Goal: Task Accomplishment & Management: Manage account settings

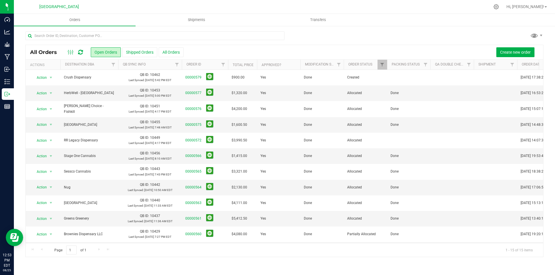
click at [197, 12] on nav "High Falls Canna [GEOGRAPHIC_DATA] Hi, [PERSON_NAME]!" at bounding box center [284, 7] width 541 height 14
click at [196, 15] on uib-tab-heading "Shipments" at bounding box center [196, 20] width 121 height 12
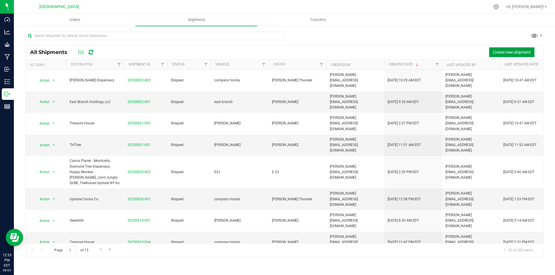
click at [511, 55] on button "Create new shipment" at bounding box center [511, 52] width 45 height 10
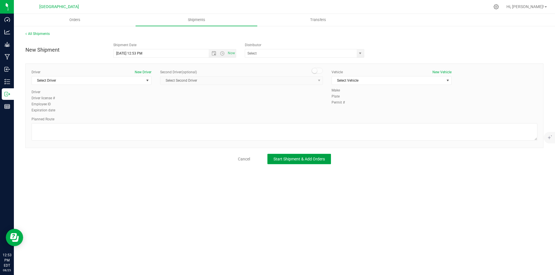
click at [324, 155] on button "Start Shipment & Add Orders" at bounding box center [299, 159] width 64 height 10
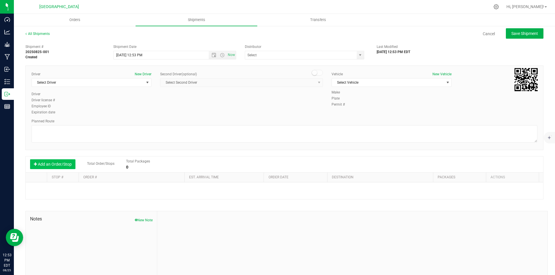
click at [48, 164] on button "Add an Order/Stop" at bounding box center [52, 164] width 45 height 10
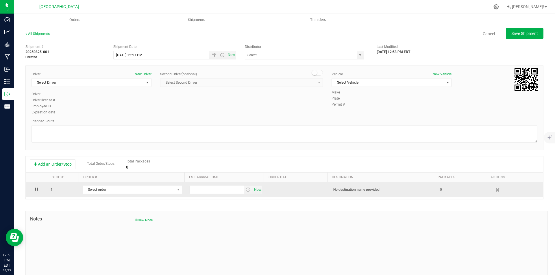
click at [110, 185] on td "Select order 00000579 00000577 00000576 00000575 00000572 00000566 00000565 000…" at bounding box center [132, 190] width 107 height 15
click at [111, 189] on span "Select order" at bounding box center [129, 190] width 92 height 8
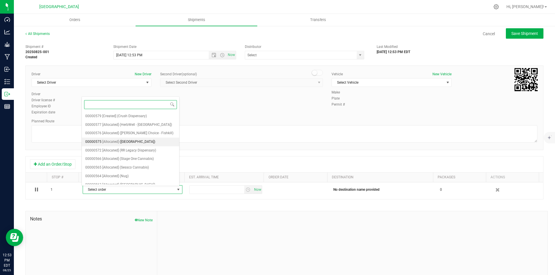
click at [144, 142] on span "([GEOGRAPHIC_DATA])" at bounding box center [138, 142] width 36 height 8
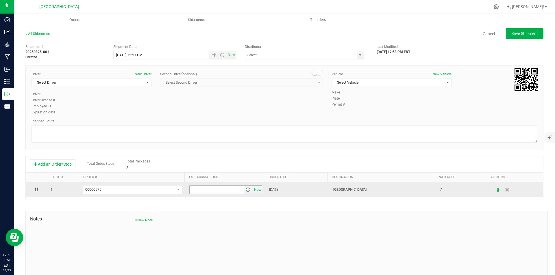
click at [244, 193] on span "select" at bounding box center [248, 190] width 8 height 8
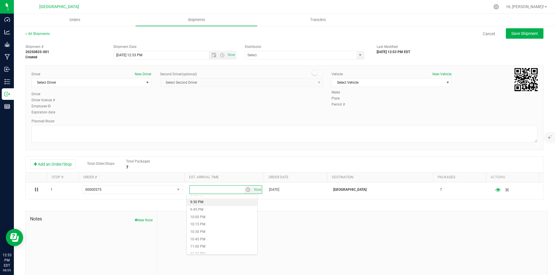
scroll to position [549, 0]
click at [212, 222] on li "7:15 PM" at bounding box center [222, 223] width 70 height 8
click at [140, 78] on div "Driver New Driver Select Driver Select Driver [PERSON_NAME] . E 23 [PERSON_NAME…" at bounding box center [91, 82] width 120 height 20
click at [140, 82] on span "Select Driver" at bounding box center [88, 83] width 112 height 8
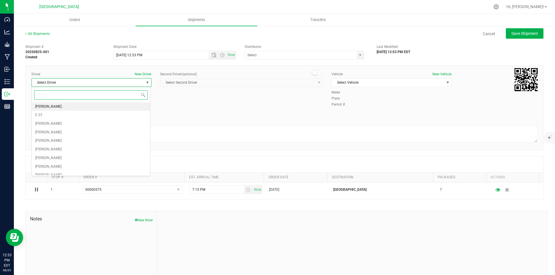
click at [83, 108] on li "[PERSON_NAME] ." at bounding box center [91, 107] width 118 height 9
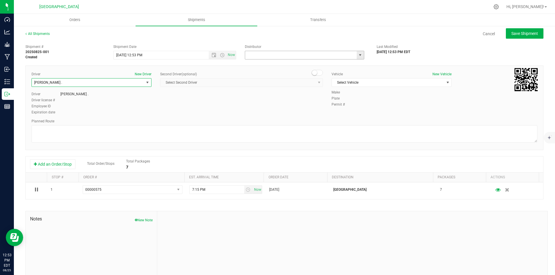
click at [273, 55] on input "text" at bounding box center [299, 55] width 108 height 8
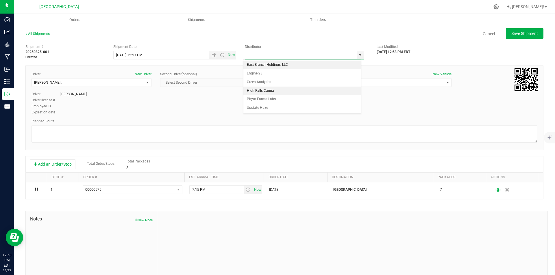
click at [270, 90] on li "High Falls Canna" at bounding box center [302, 91] width 118 height 9
type input "High Falls Canna"
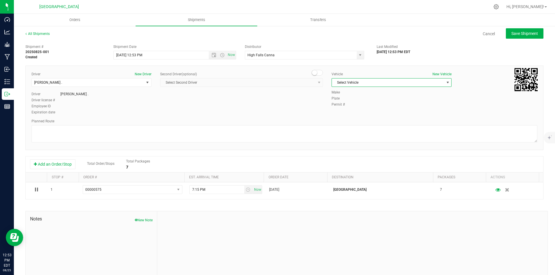
click at [361, 83] on span "Select Vehicle" at bounding box center [388, 83] width 112 height 8
click at [357, 94] on li "[PERSON_NAME]" at bounding box center [388, 92] width 118 height 9
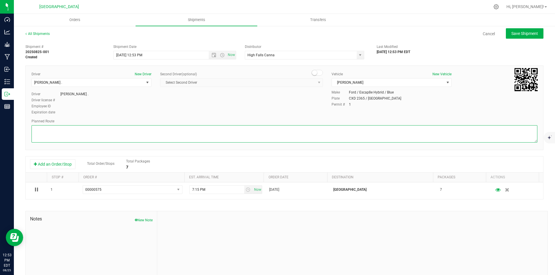
drag, startPoint x: 342, startPoint y: 126, endPoint x: 339, endPoint y: 127, distance: 3.8
click at [342, 126] on textarea at bounding box center [284, 133] width 506 height 17
type textarea "gps"
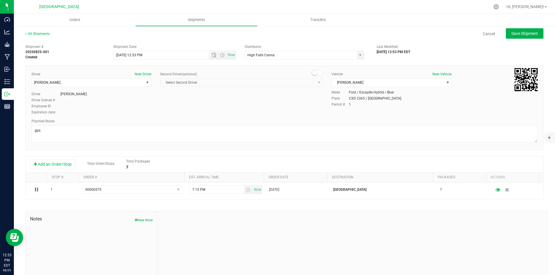
drag, startPoint x: 245, startPoint y: 110, endPoint x: 315, endPoint y: 86, distance: 73.7
click at [245, 110] on div "Driver New Driver [PERSON_NAME] . Select Driver [PERSON_NAME] . E 23 [PERSON_NA…" at bounding box center [284, 94] width 514 height 44
click at [534, 35] on button "Save Shipment" at bounding box center [525, 33] width 38 height 10
type input "[DATE] 4:53 PM"
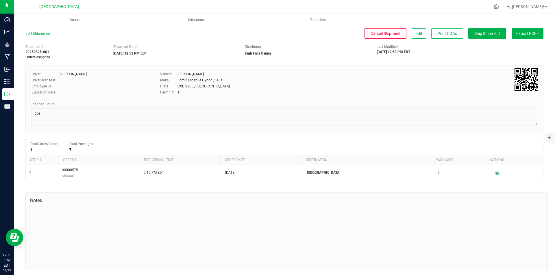
click at [524, 37] on button "Export PDF" at bounding box center [527, 33] width 32 height 10
click at [438, 55] on div "Shipment # 20250825-001 Orders assigned Shipment Date [DATE] 12:53 PM EDT Distr…" at bounding box center [284, 51] width 526 height 18
click at [459, 56] on div "Shipment # 20250825-001 Orders assigned Shipment Date [DATE] 12:53 PM EDT Distr…" at bounding box center [284, 51] width 526 height 18
click at [437, 88] on div "Driver [PERSON_NAME] . Driver license # Employee ID Expiration date Vehicle [PE…" at bounding box center [284, 85] width 514 height 27
click at [450, 60] on div "Shipment # 20250825-001 Orders assigned Shipment Date [DATE] 12:53 PM EDT Distr…" at bounding box center [284, 156] width 518 height 229
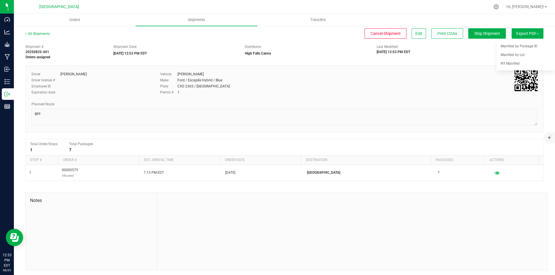
click at [450, 60] on div "Shipment # 20250825-001 Orders assigned Shipment Date [DATE] 12:53 PM EDT Distr…" at bounding box center [284, 156] width 518 height 229
click at [525, 34] on button "Export PDF" at bounding box center [527, 33] width 32 height 10
click at [536, 34] on img at bounding box center [537, 33] width 2 height 1
click at [529, 45] on span "Manifest by Package ID" at bounding box center [518, 46] width 37 height 4
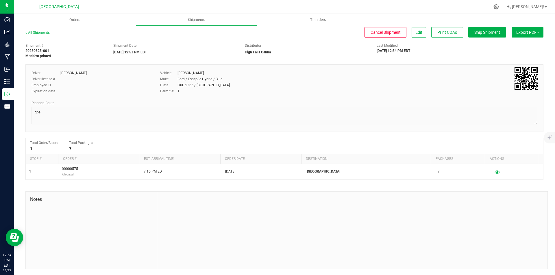
scroll to position [1, 0]
click at [415, 34] on span "Edit" at bounding box center [418, 32] width 7 height 5
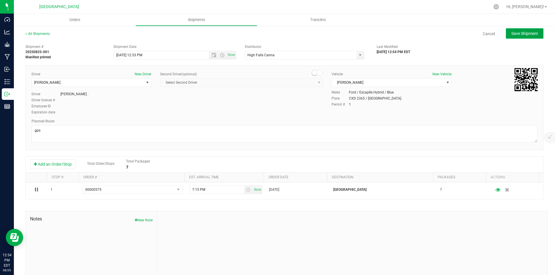
click at [533, 38] on button "Save Shipment" at bounding box center [525, 33] width 38 height 10
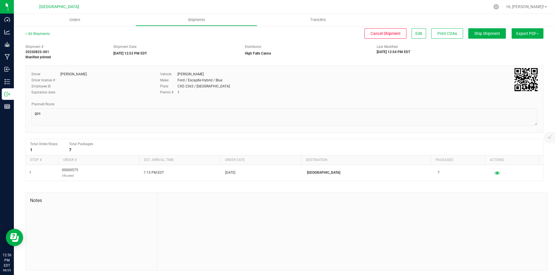
click at [536, 33] on button "Export PDF" at bounding box center [527, 33] width 32 height 10
click at [516, 63] on div "NY Manifest" at bounding box center [526, 64] width 53 height 4
click at [528, 85] on img at bounding box center [525, 79] width 23 height 23
drag, startPoint x: 523, startPoint y: 81, endPoint x: 483, endPoint y: 61, distance: 44.7
click at [483, 61] on div "Shipment # 20250825-001 Manifest printed Shipment Date [DATE] 12:53 PM EDT Dist…" at bounding box center [284, 156] width 518 height 229
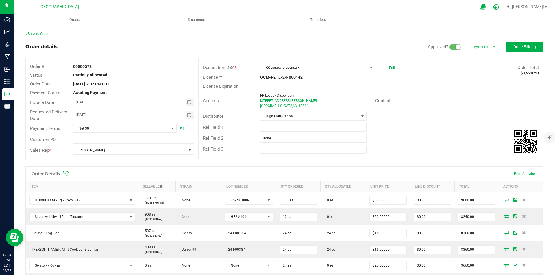
scroll to position [116, 0]
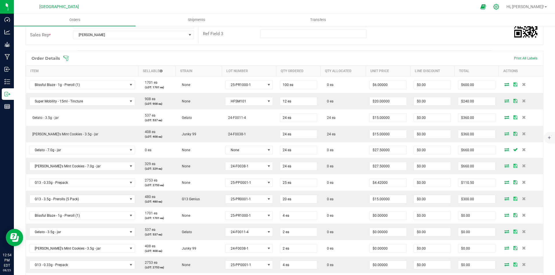
click at [499, 7] on icon at bounding box center [495, 6] width 5 height 5
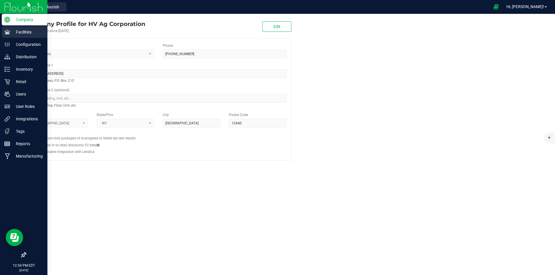
click at [24, 34] on p "Facilities" at bounding box center [27, 32] width 35 height 7
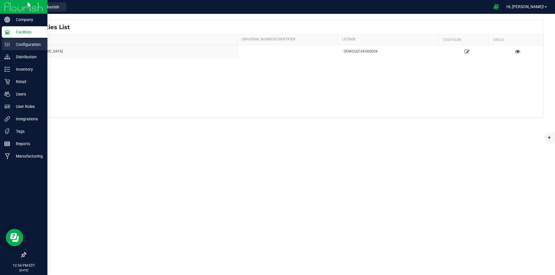
click at [25, 41] on p "Configuration" at bounding box center [27, 44] width 35 height 7
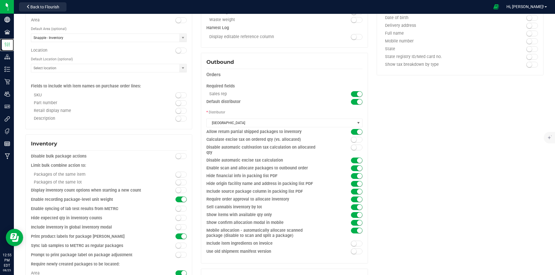
scroll to position [376, 0]
